Goal: Information Seeking & Learning: Learn about a topic

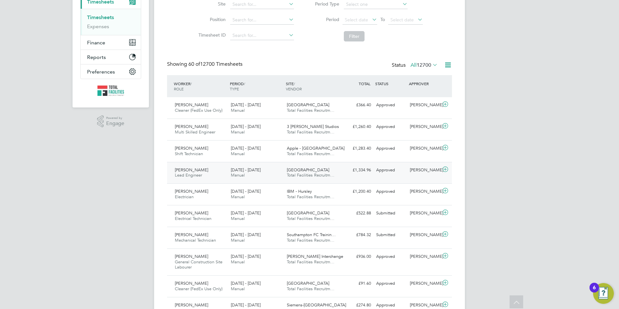
click at [207, 171] on div "[PERSON_NAME] Lead Engineer [DATE] - [DATE]" at bounding box center [200, 173] width 56 height 16
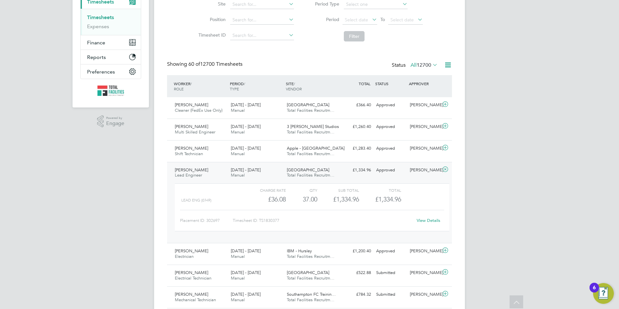
click at [449, 219] on div "Charge rate QTY Sub Total Total Lead Eng (£/HR) £36.08 37 37.00 37 £1,334.96 £1…" at bounding box center [312, 207] width 274 height 48
click at [435, 221] on link "View Details" at bounding box center [429, 220] width 24 height 6
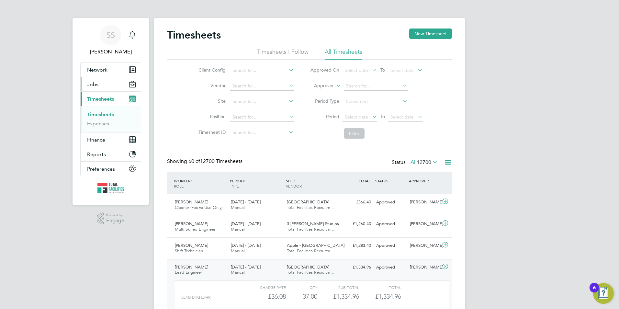
click at [95, 80] on button "Jobs" at bounding box center [111, 84] width 60 height 14
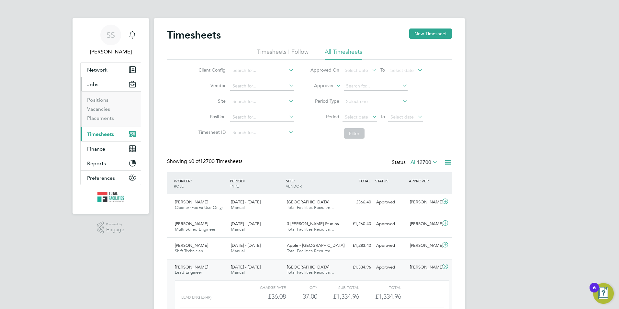
click at [97, 106] on li "Positions" at bounding box center [111, 101] width 49 height 9
click at [96, 108] on link "Vacancies" at bounding box center [98, 109] width 23 height 6
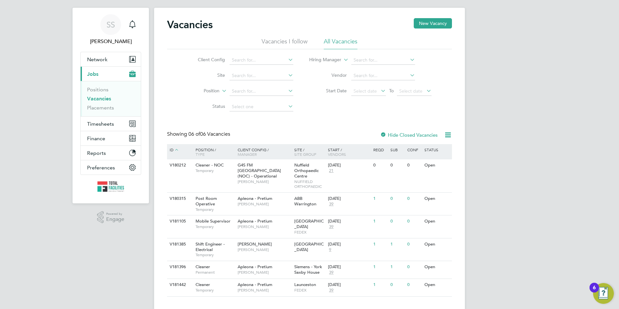
scroll to position [16, 0]
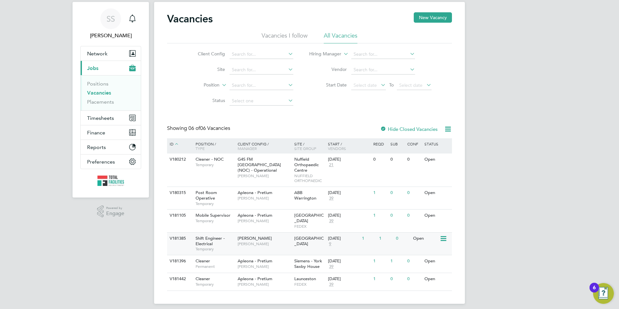
click at [329, 241] on span "9" at bounding box center [330, 244] width 4 height 6
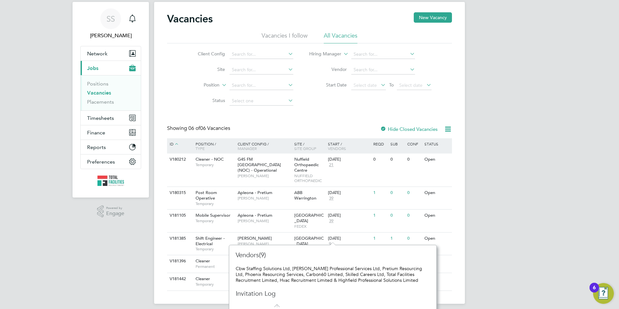
click at [518, 171] on div "SS [PERSON_NAME] Notifications Applications: Network Team Members Businesses Si…" at bounding box center [309, 149] width 619 height 330
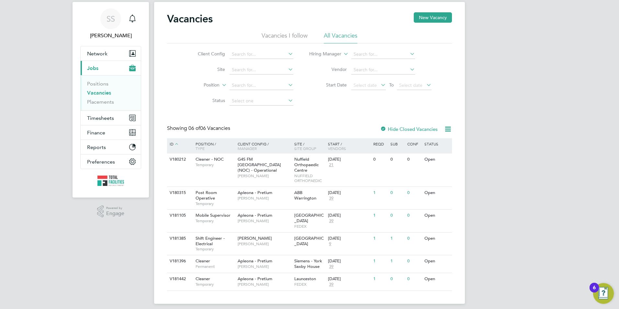
click at [100, 91] on link "Vacancies" at bounding box center [99, 93] width 24 height 6
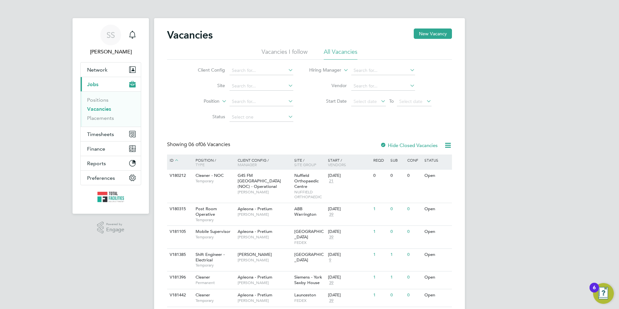
click at [95, 108] on link "Vacancies" at bounding box center [99, 109] width 24 height 6
click at [522, 122] on div "SS [PERSON_NAME] Notifications Applications: Network Team Members Businesses Si…" at bounding box center [309, 165] width 619 height 330
click at [96, 86] on span "Jobs" at bounding box center [92, 84] width 11 height 6
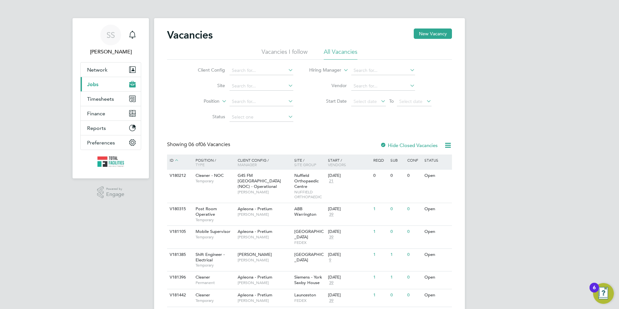
click at [96, 88] on button "Current page: Jobs" at bounding box center [111, 84] width 60 height 14
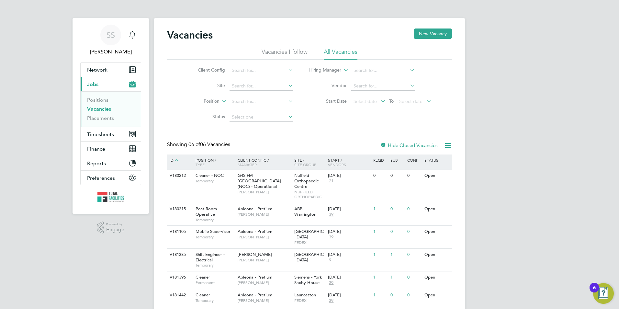
click at [96, 108] on link "Vacancies" at bounding box center [99, 109] width 24 height 6
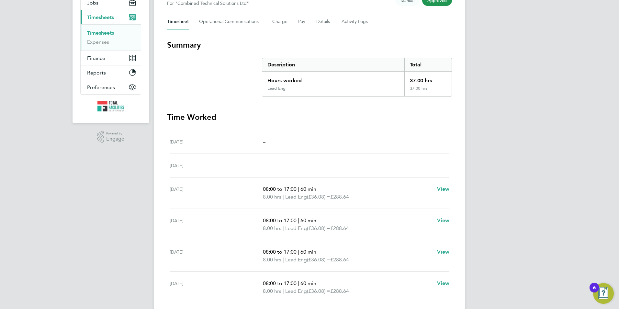
scroll to position [2, 0]
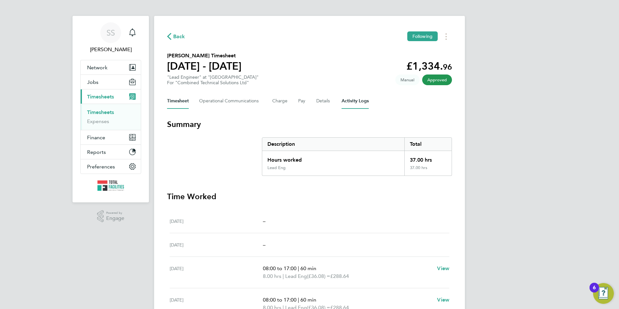
click at [347, 104] on Logs-tab "Activity Logs" at bounding box center [354, 101] width 27 height 16
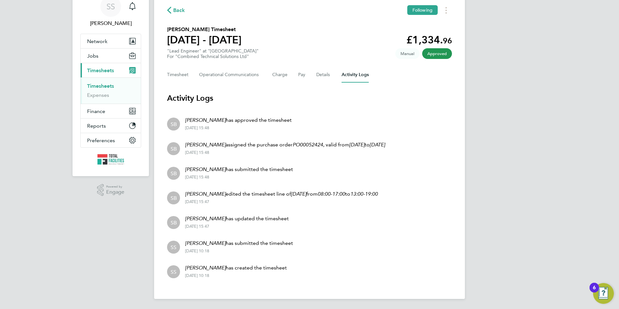
scroll to position [29, 0]
click at [174, 73] on button "Timesheet" at bounding box center [178, 75] width 22 height 16
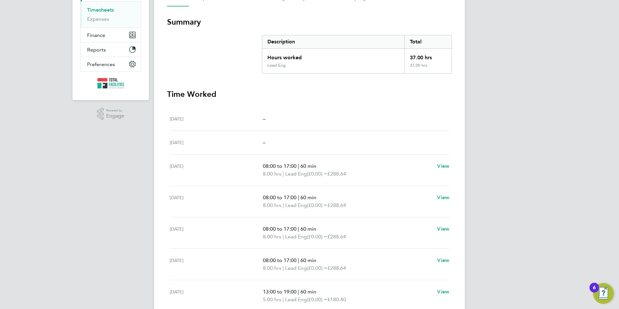
scroll to position [35, 0]
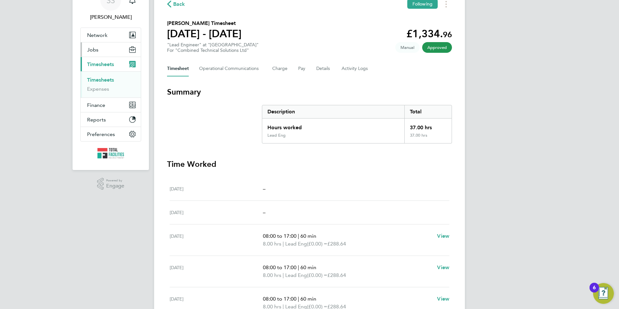
click at [98, 51] on button "Jobs" at bounding box center [111, 49] width 60 height 14
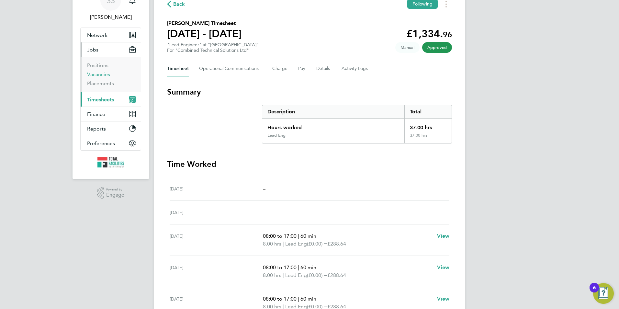
click at [95, 77] on link "Vacancies" at bounding box center [98, 74] width 23 height 6
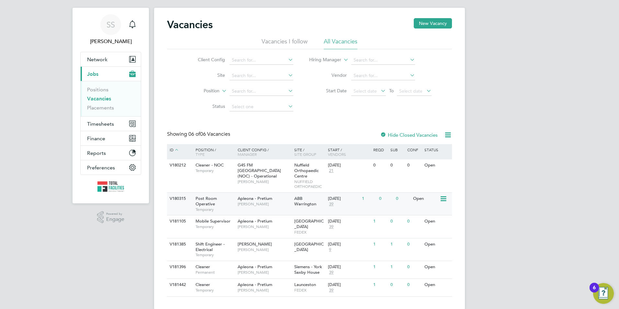
scroll to position [16, 0]
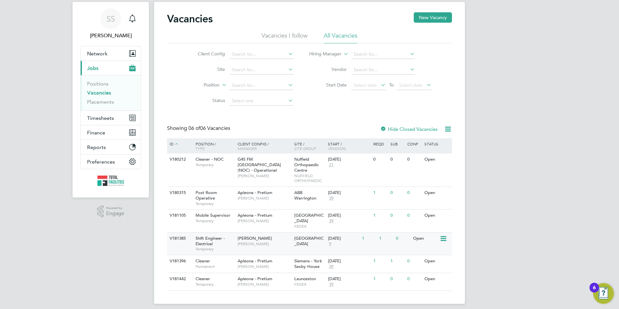
click at [217, 239] on div "Shift Engineer - Electrical Temporary" at bounding box center [213, 243] width 45 height 22
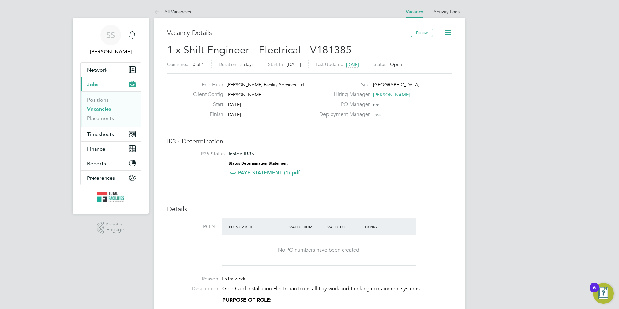
click at [444, 34] on icon at bounding box center [448, 32] width 8 height 8
click at [427, 68] on li "Followers" at bounding box center [433, 69] width 38 height 9
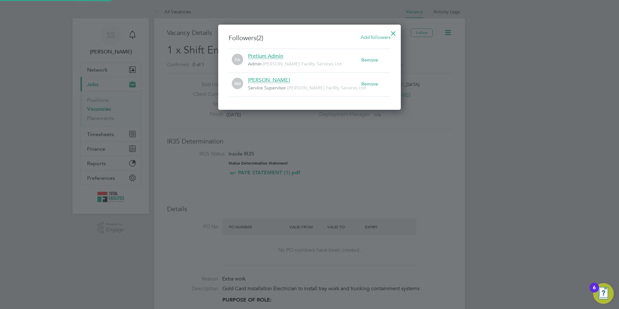
scroll to position [85, 183]
click at [393, 33] on div at bounding box center [393, 32] width 12 height 12
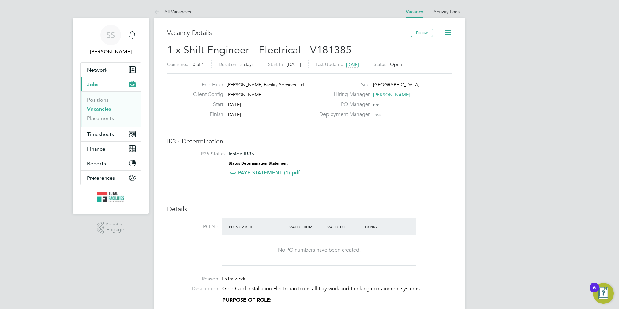
click at [165, 10] on link "All Vacancies" at bounding box center [172, 12] width 37 height 6
